Goal: Book appointment/travel/reservation

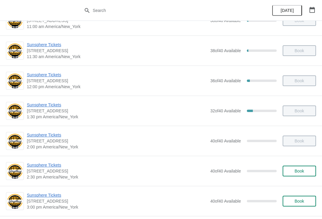
scroll to position [110, 0]
click at [296, 172] on span "Book" at bounding box center [299, 170] width 10 height 5
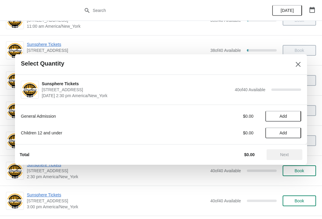
click at [286, 120] on button "Add" at bounding box center [283, 116] width 36 height 11
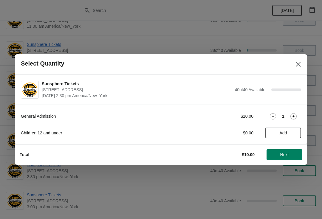
click at [290, 117] on icon at bounding box center [293, 116] width 6 height 6
click at [293, 154] on span "Next" at bounding box center [284, 154] width 26 height 5
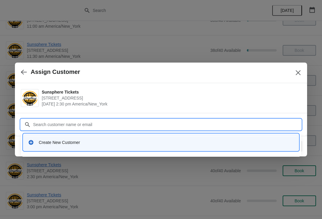
click at [92, 144] on div "Create New Customer" at bounding box center [166, 142] width 255 height 6
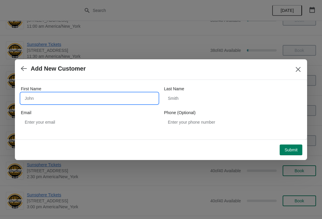
click at [76, 103] on input "First Name" at bounding box center [89, 98] width 137 height 11
type input "W"
click at [286, 142] on div "Submit" at bounding box center [159, 148] width 285 height 13
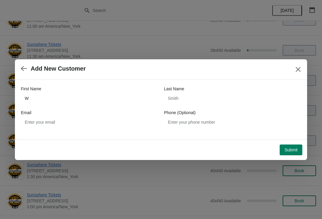
click at [294, 150] on span "Submit" at bounding box center [290, 150] width 13 height 5
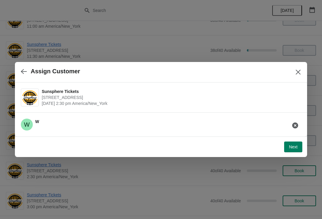
click at [293, 147] on span "Next" at bounding box center [293, 147] width 9 height 5
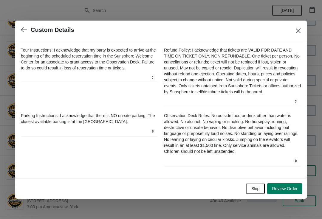
click at [261, 184] on div "Skip Review Order" at bounding box center [159, 187] width 285 height 13
click at [255, 191] on span "Skip" at bounding box center [255, 188] width 8 height 5
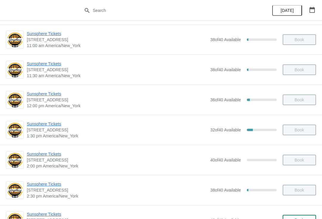
scroll to position [132, 0]
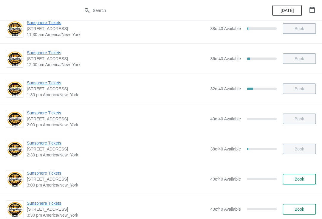
click at [300, 184] on button "Book" at bounding box center [299, 179] width 33 height 11
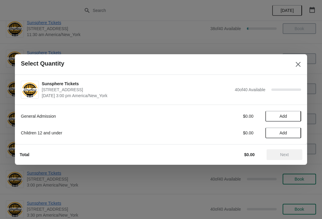
click at [297, 117] on button "Add" at bounding box center [283, 116] width 36 height 11
click at [293, 117] on icon at bounding box center [293, 116] width 6 height 6
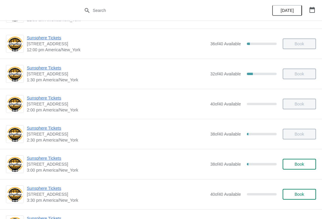
scroll to position [170, 0]
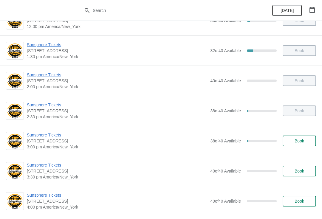
click at [301, 137] on button "Book" at bounding box center [299, 141] width 33 height 11
